Goal: Navigation & Orientation: Find specific page/section

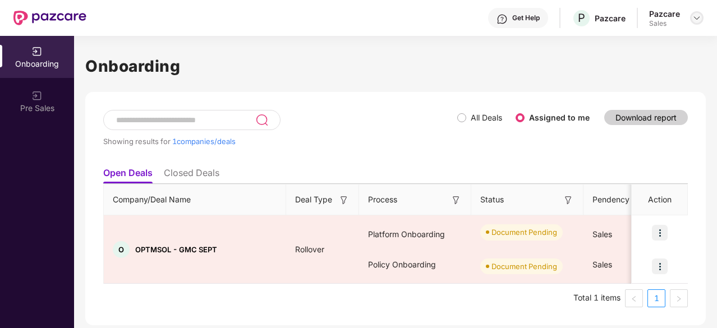
click at [696, 16] on img at bounding box center [696, 17] width 9 height 9
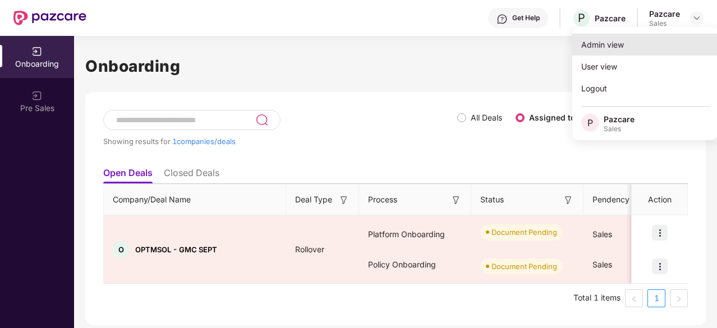
click at [613, 44] on div "Admin view" at bounding box center [645, 45] width 146 height 22
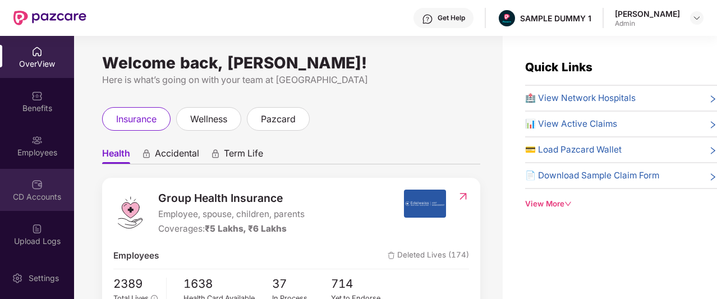
scroll to position [266, 0]
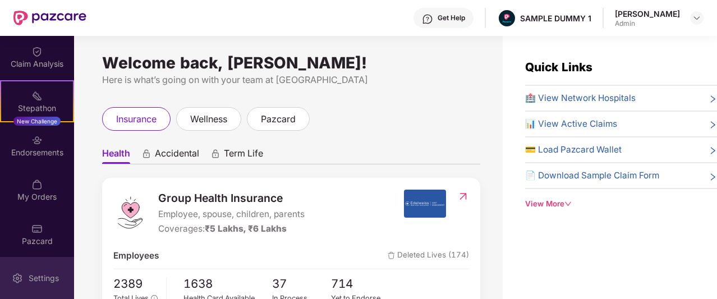
click at [24, 279] on div "Settings" at bounding box center [37, 278] width 74 height 42
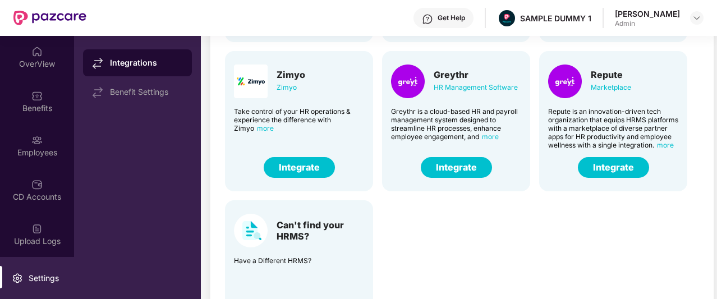
scroll to position [105, 0]
